Goal: Transaction & Acquisition: Book appointment/travel/reservation

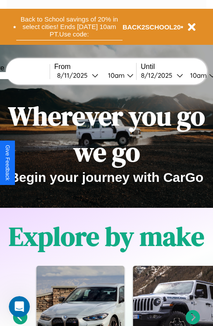
click at [69, 27] on button "Back to School savings of 20% in select cities! Ends [DATE] 10am PT. Use code:" at bounding box center [69, 26] width 106 height 27
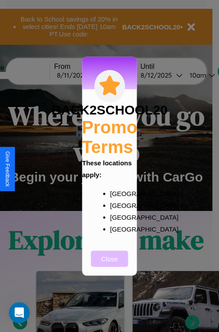
click at [110, 265] on button "Close" at bounding box center [109, 259] width 37 height 16
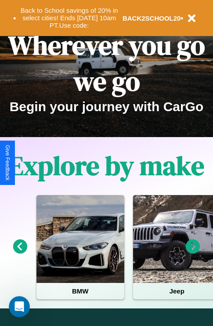
scroll to position [135, 0]
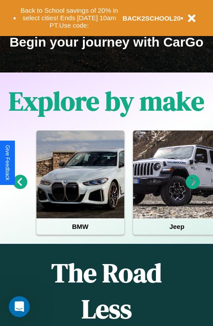
click at [193, 188] on icon at bounding box center [193, 182] width 14 height 14
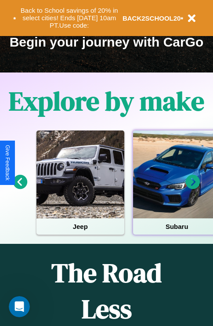
click at [176, 188] on div at bounding box center [177, 174] width 88 height 88
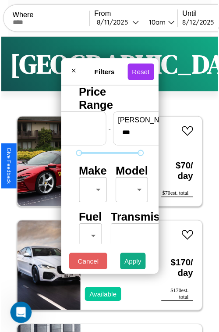
scroll to position [26, 0]
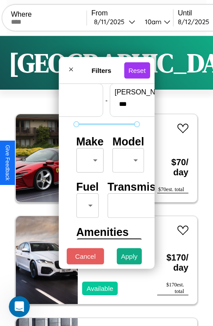
click at [88, 158] on body "CarGo Where From [DATE] 10am Until [DATE] 10am Become a Host Login Sign Up Toky…" at bounding box center [106, 181] width 213 height 362
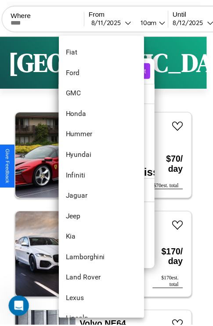
scroll to position [291, 0]
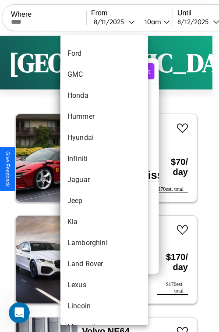
click at [88, 180] on li "Jaguar" at bounding box center [105, 179] width 88 height 21
type input "******"
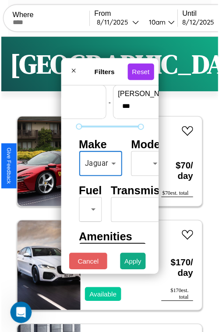
scroll to position [26, 8]
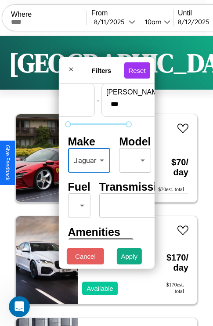
click at [133, 158] on body "CarGo Where From [DATE] 10am Until [DATE] 10am Become a Host Login Sign Up Toky…" at bounding box center [106, 181] width 213 height 362
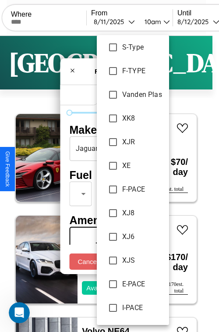
scroll to position [141, 0]
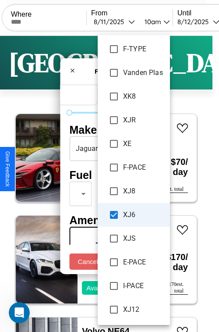
type input "***"
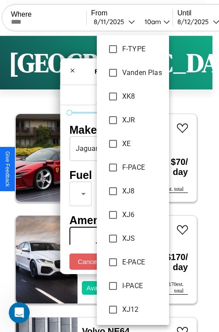
scroll to position [0, 0]
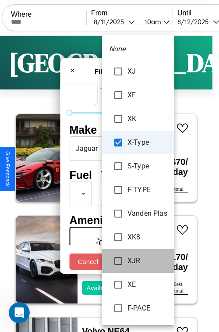
click at [133, 262] on span "XJR" at bounding box center [148, 261] width 40 height 11
type input "**********"
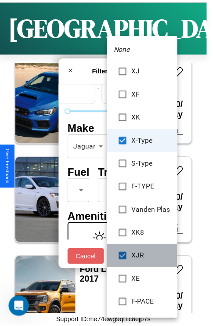
scroll to position [14188, 0]
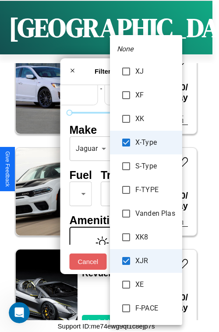
click at [93, 162] on div at bounding box center [109, 166] width 219 height 332
